Goal: Transaction & Acquisition: Obtain resource

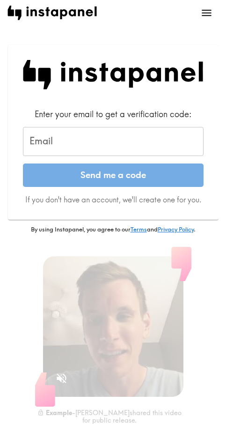
click at [101, 129] on input "Email" at bounding box center [113, 141] width 181 height 29
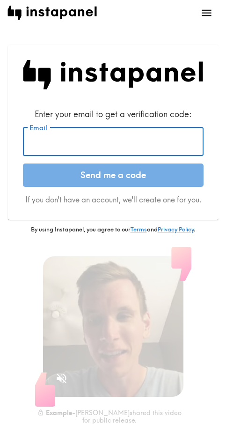
paste input "[EMAIL_ADDRESS][DOMAIN_NAME]"
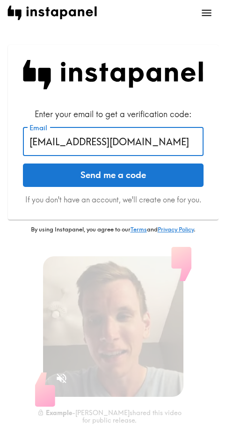
type input "[EMAIL_ADDRESS][DOMAIN_NAME]"
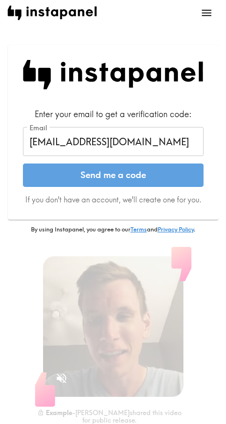
click at [88, 175] on button "Send me a code" at bounding box center [113, 175] width 181 height 23
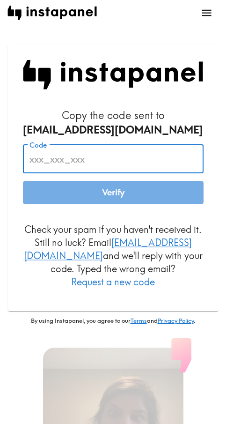
drag, startPoint x: 133, startPoint y: 153, endPoint x: 133, endPoint y: 159, distance: 6.1
click at [133, 153] on input "Code" at bounding box center [113, 158] width 181 height 29
paste input "DgY_pgG_n6h"
type input "DgY_pgG_n6h"
click at [118, 197] on button "Verify" at bounding box center [113, 192] width 181 height 23
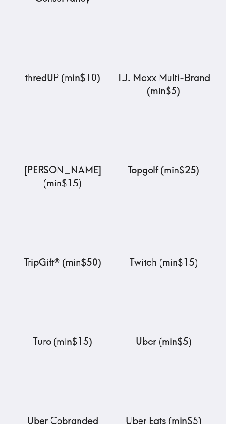
scroll to position [11249, 0]
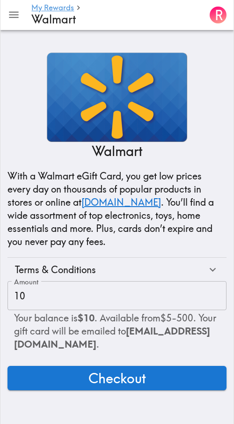
drag, startPoint x: 142, startPoint y: 376, endPoint x: 148, endPoint y: 371, distance: 7.7
click at [142, 376] on span "Checkout" at bounding box center [118, 378] width 58 height 19
